Goal: Information Seeking & Learning: Find specific fact

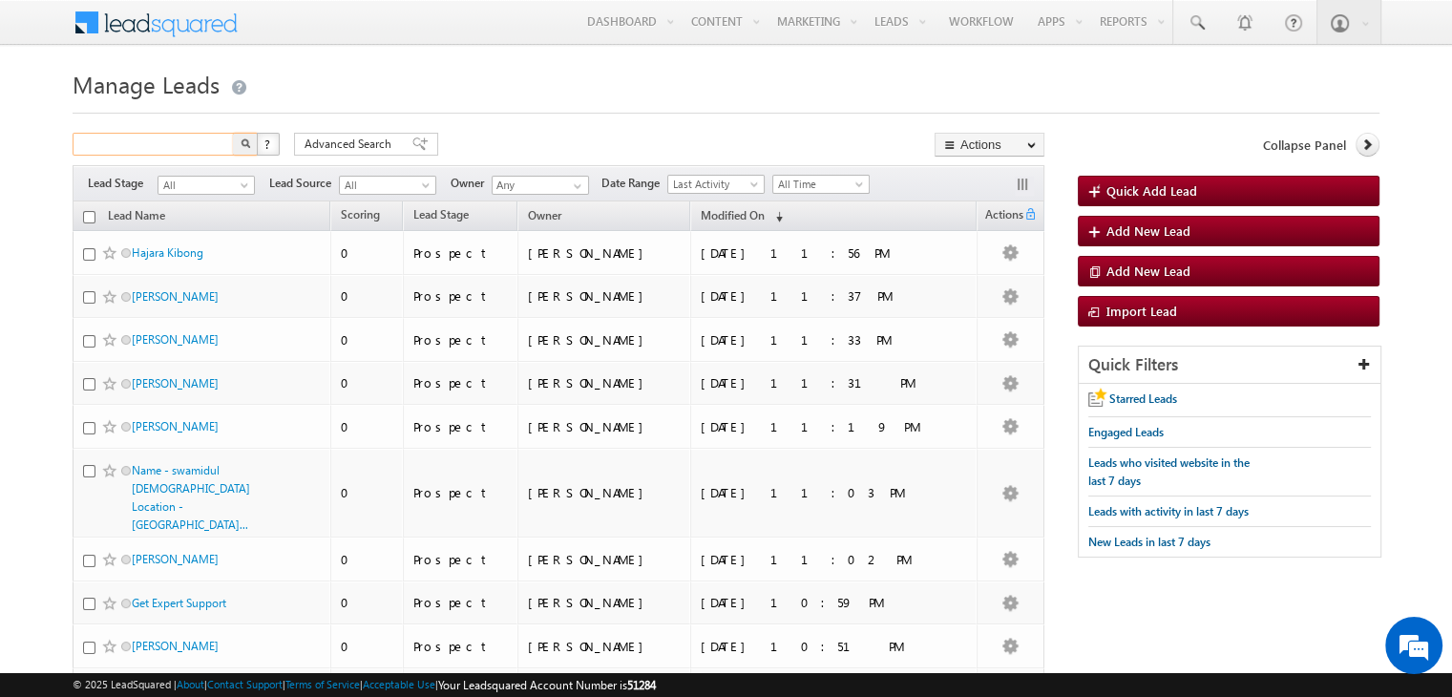
click at [168, 145] on input "text" at bounding box center [154, 144] width 163 height 23
paste input "8930840818"
type input "8930840818"
click at [233, 133] on button "button" at bounding box center [245, 144] width 25 height 23
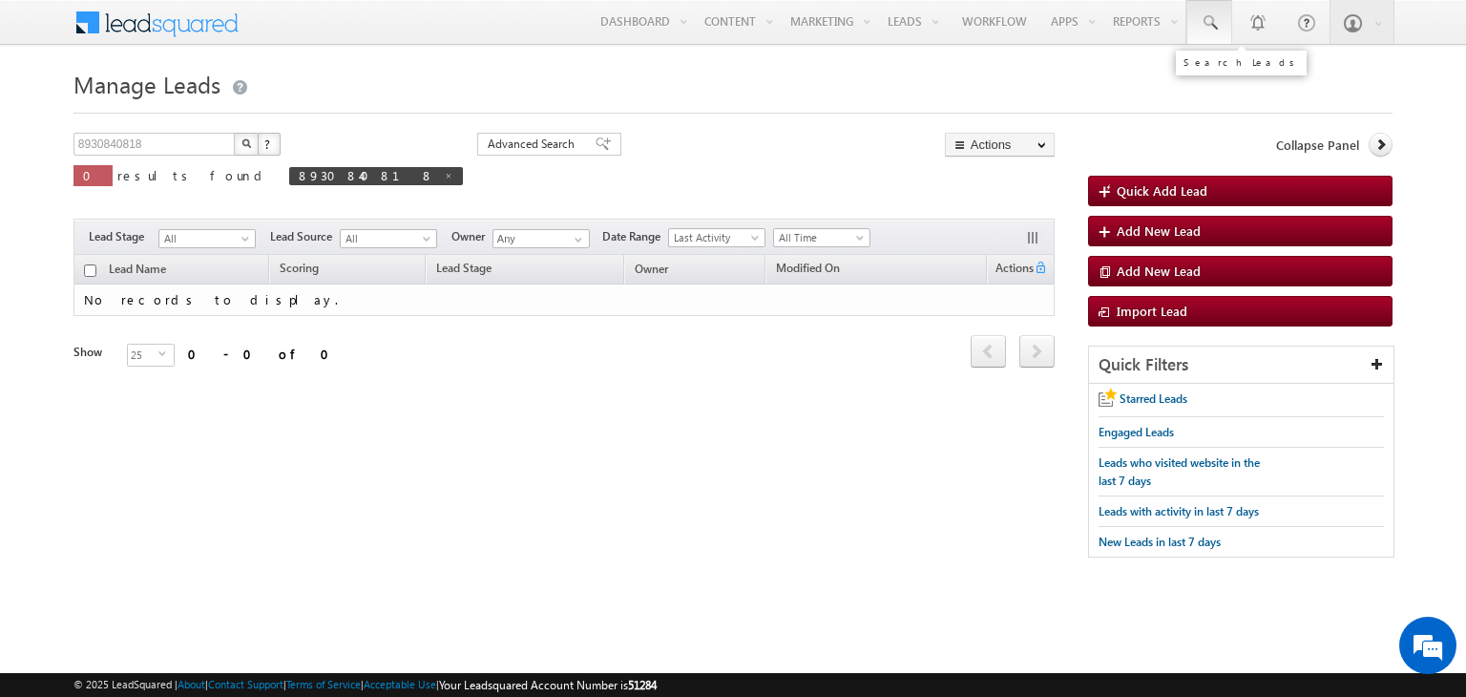
click at [1222, 28] on link at bounding box center [1209, 22] width 46 height 44
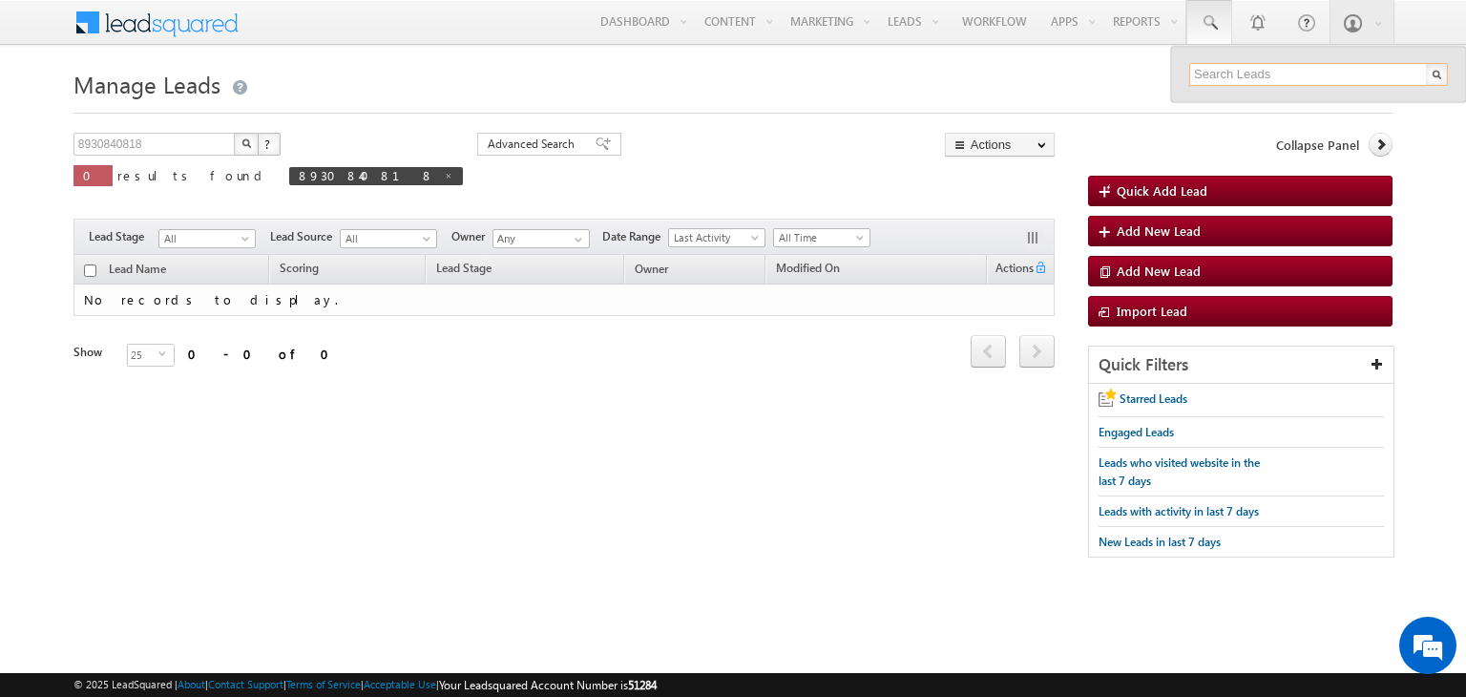
click at [1254, 73] on input "text" at bounding box center [1318, 74] width 259 height 23
paste input "8930840818"
type input "8930840818"
